Goal: Browse casually: Explore the website without a specific task or goal

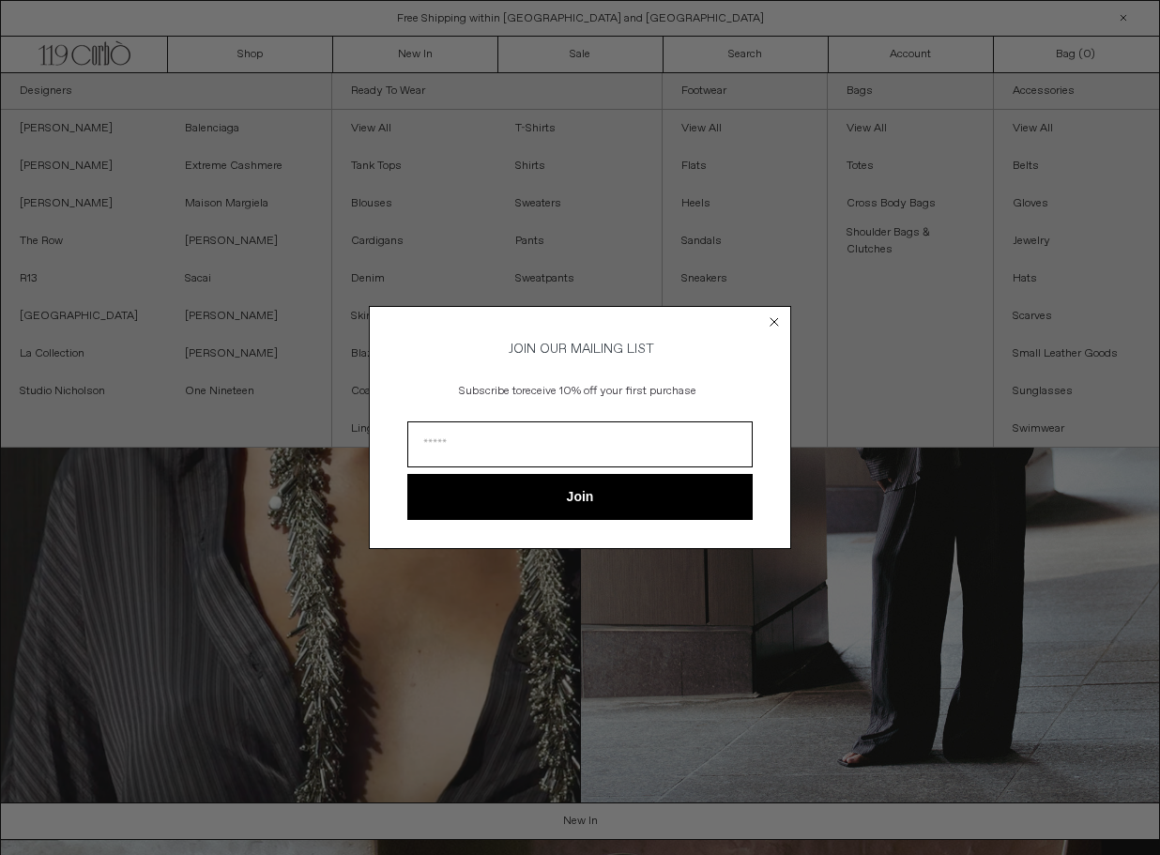
click at [772, 318] on circle "Close dialog" at bounding box center [775, 322] width 18 height 18
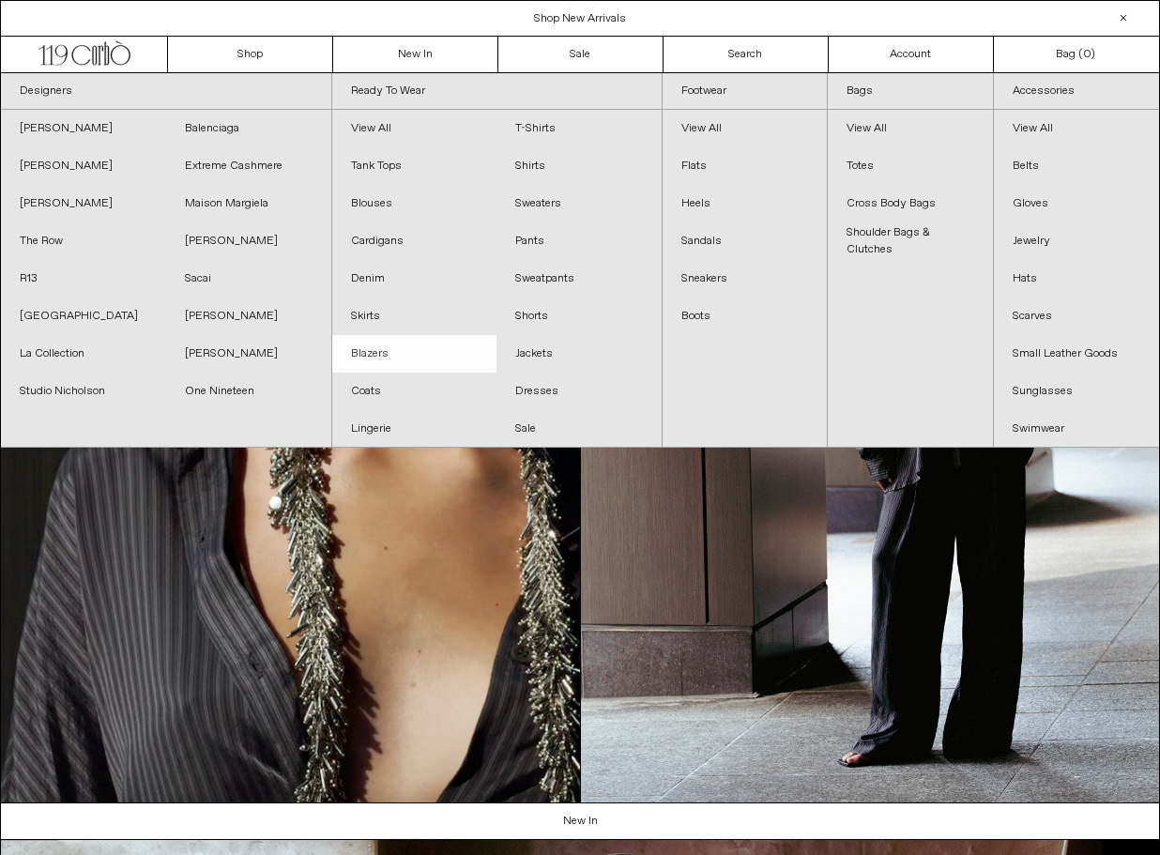
click at [376, 352] on link "Blazers" at bounding box center [414, 354] width 165 height 38
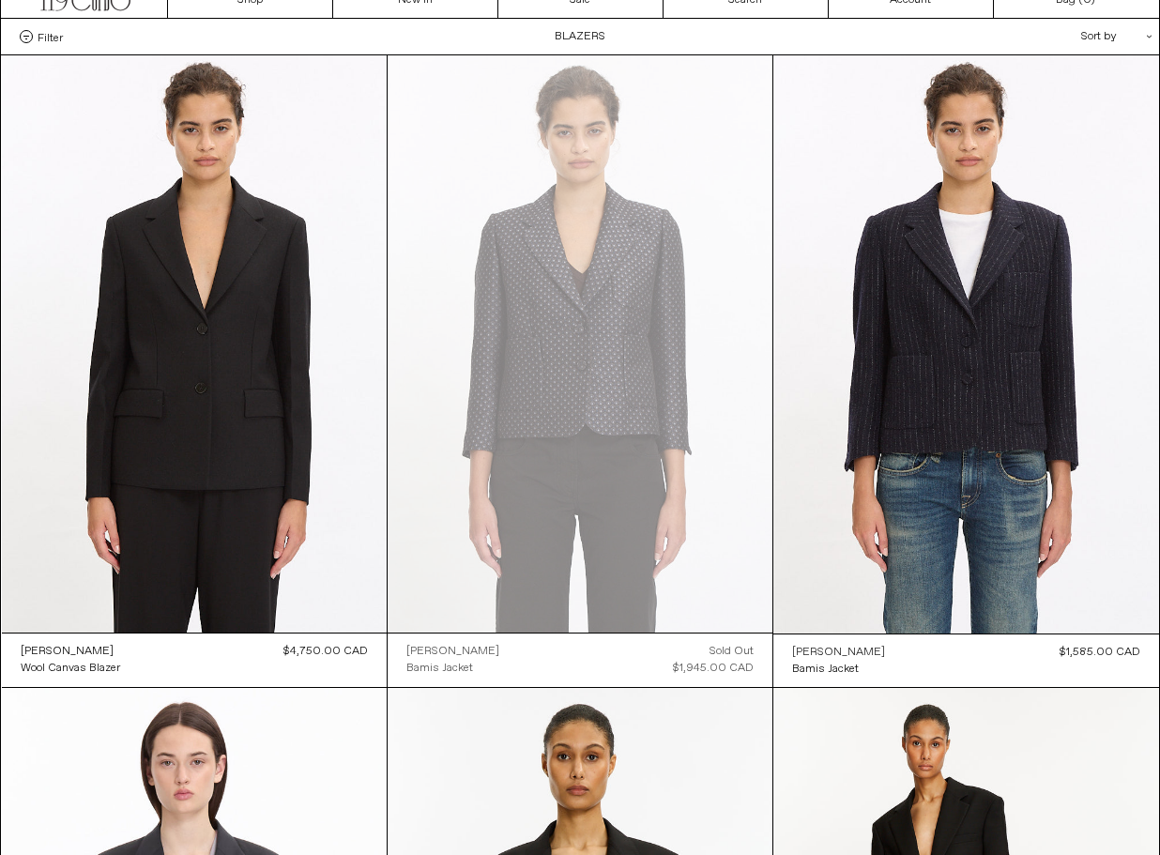
scroll to position [33, 0]
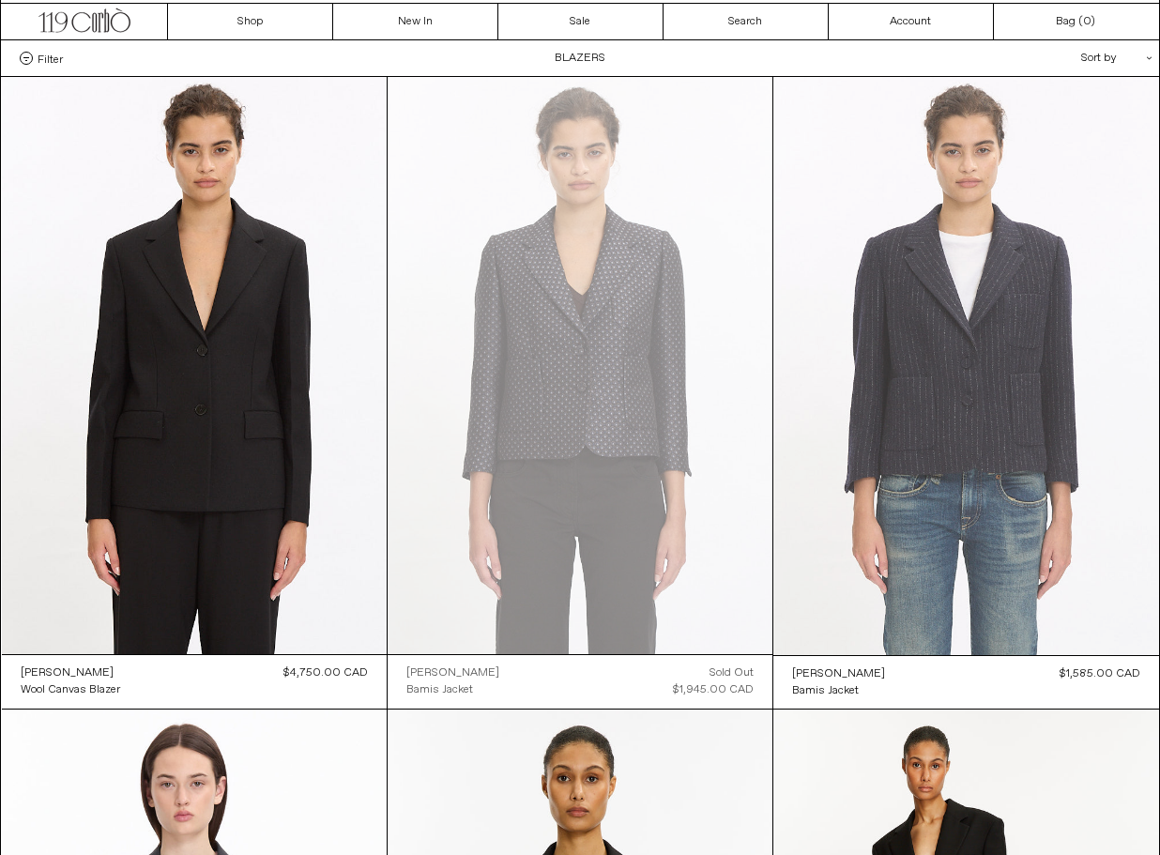
click at [959, 421] on at bounding box center [965, 366] width 385 height 578
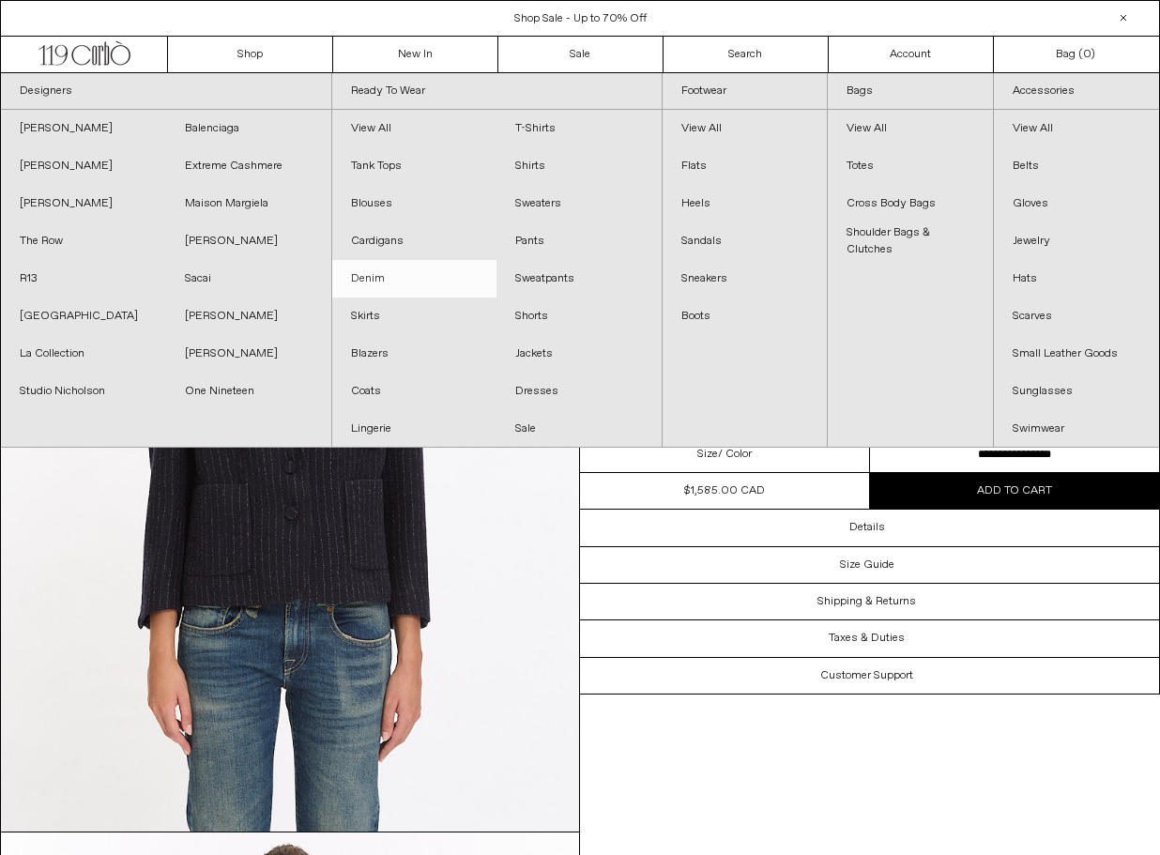
click at [411, 278] on link "Denim" at bounding box center [414, 279] width 165 height 38
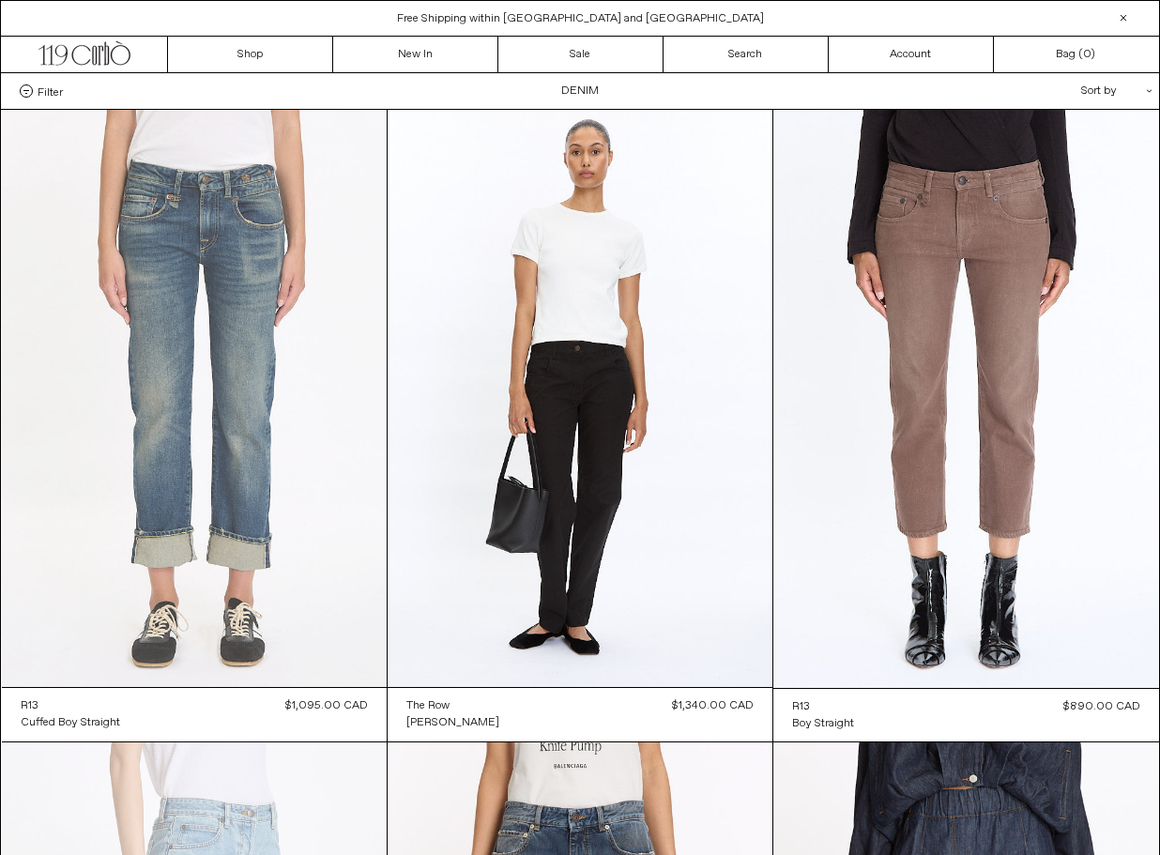
click at [275, 466] on at bounding box center [194, 398] width 385 height 577
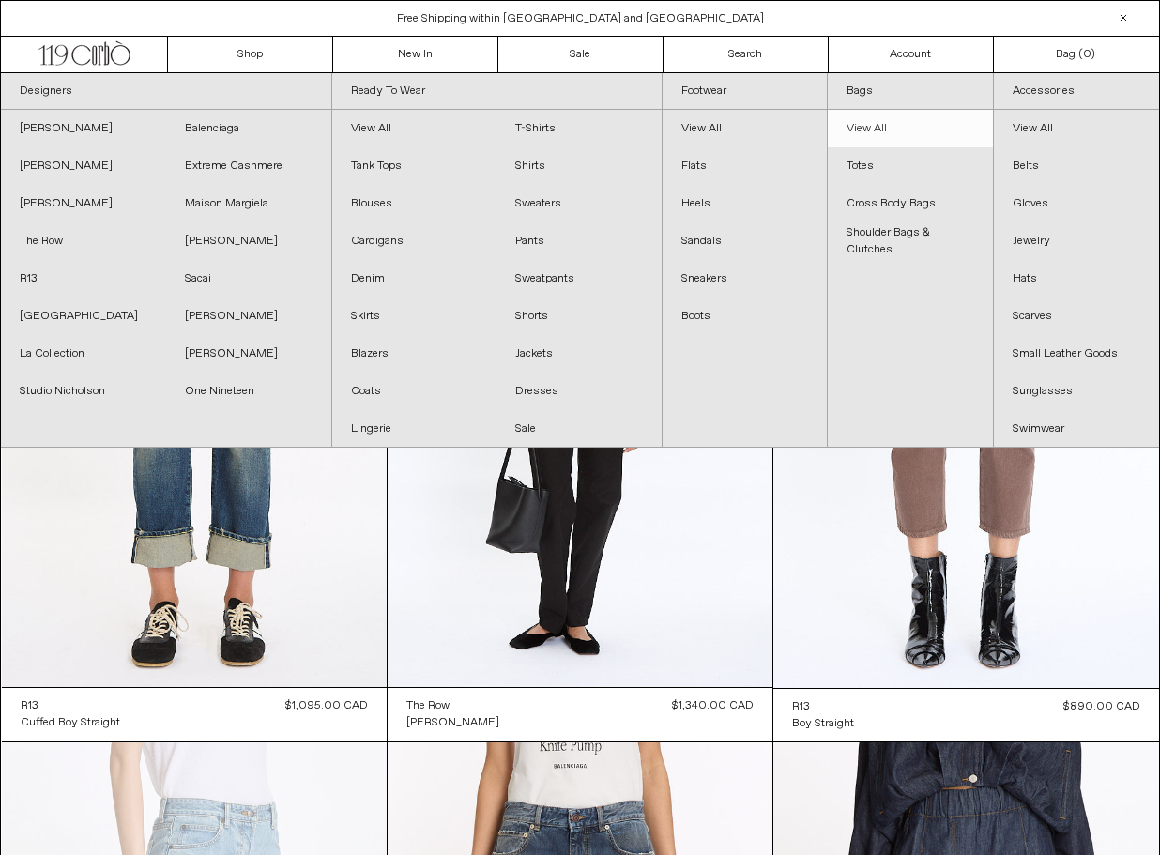
click at [866, 126] on link "View All" at bounding box center [910, 129] width 164 height 38
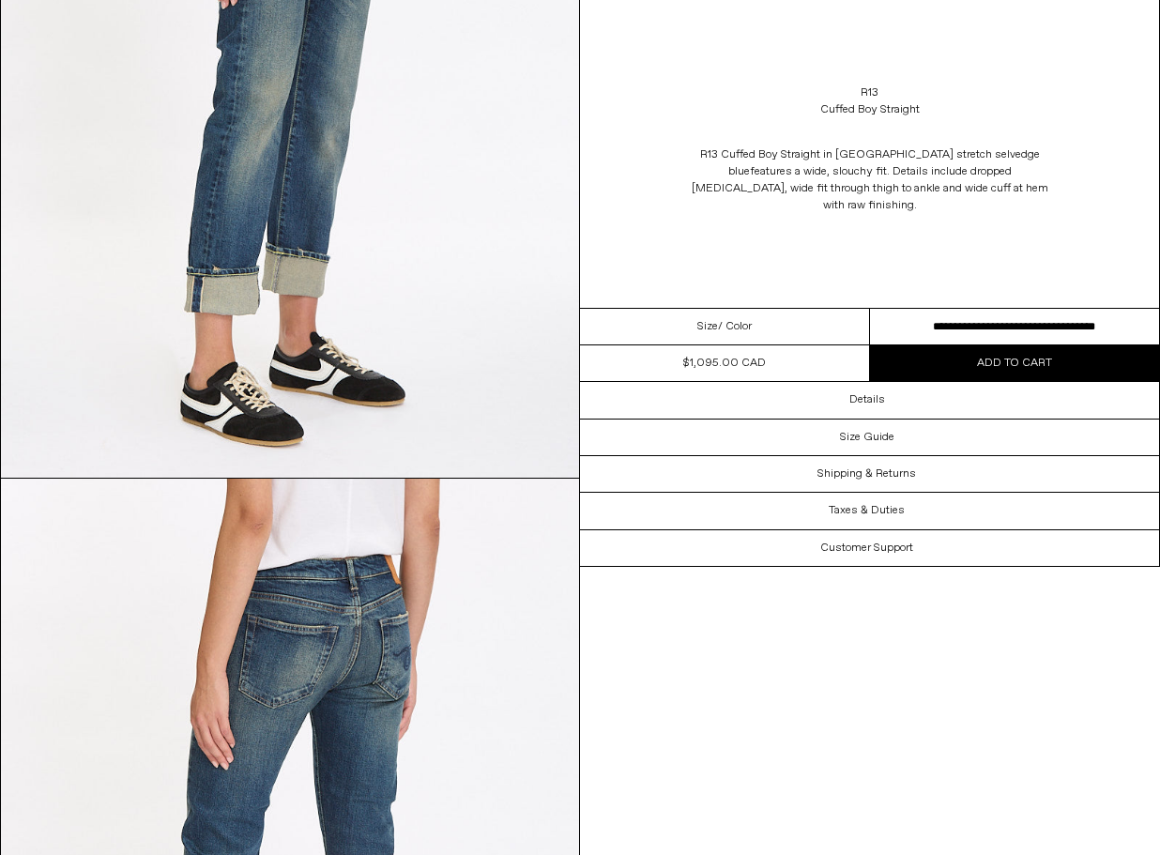
scroll to position [680, 0]
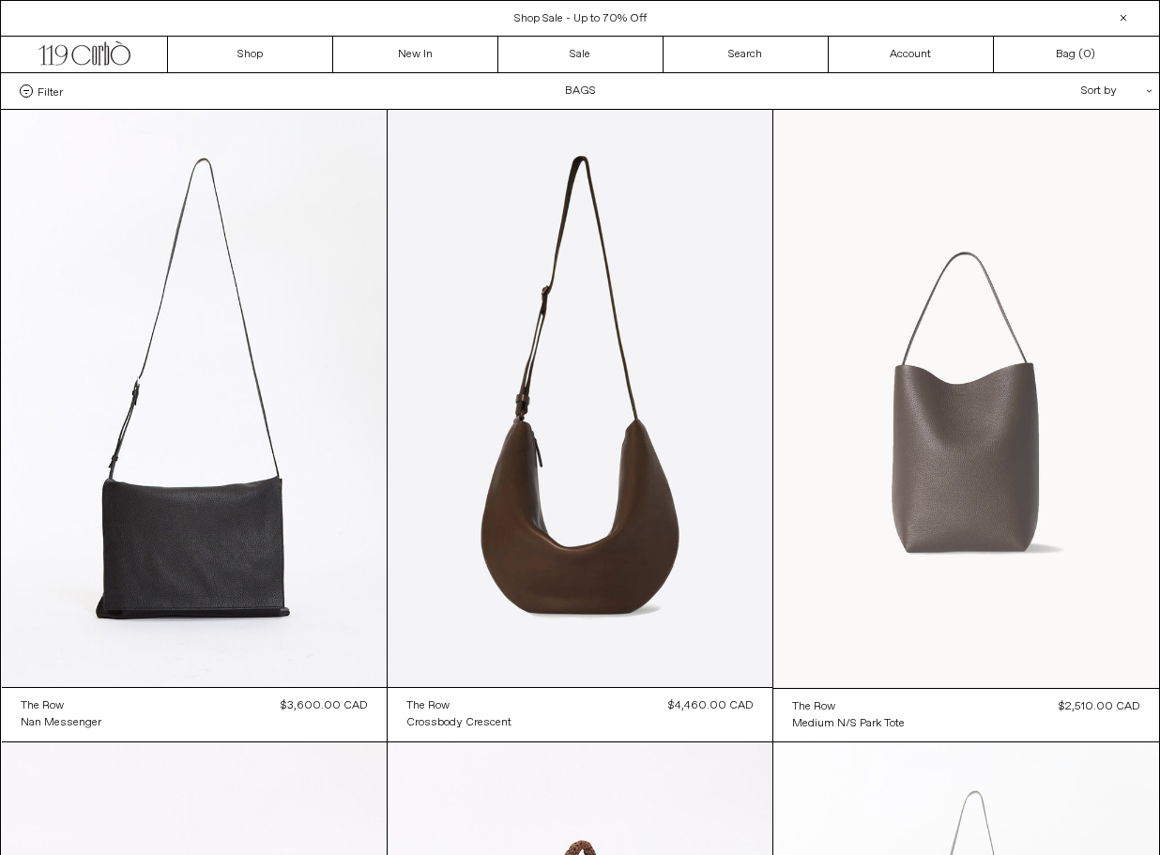
click at [938, 512] on at bounding box center [965, 399] width 385 height 578
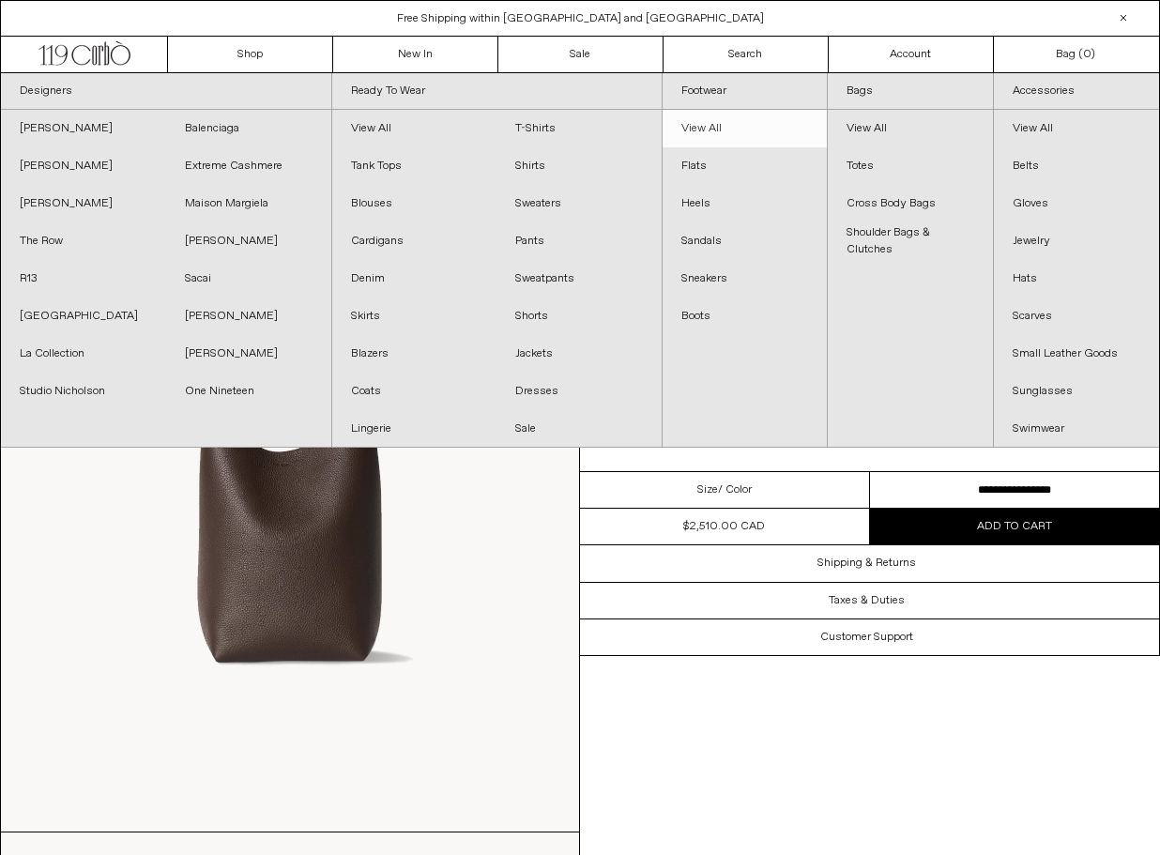
click at [713, 125] on link "View All" at bounding box center [745, 129] width 164 height 38
